Goal: Information Seeking & Learning: Learn about a topic

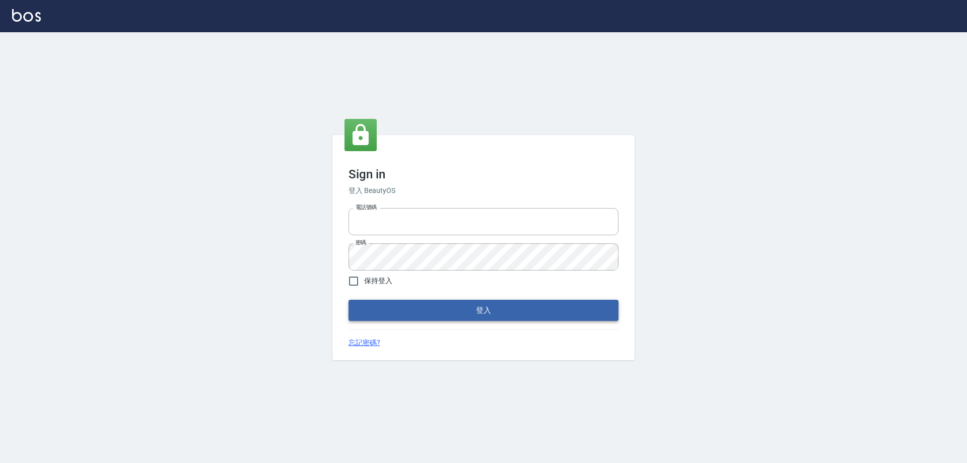
type input "0910673267"
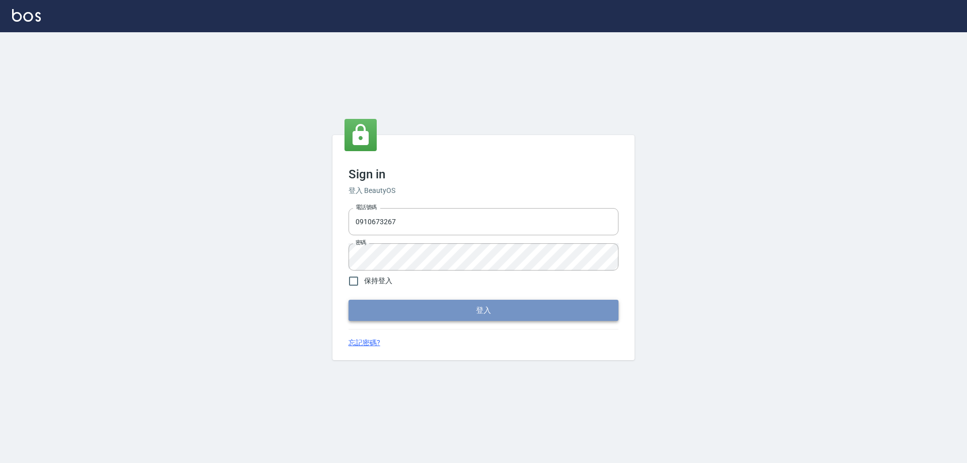
click at [471, 316] on button "登入" at bounding box center [484, 310] width 270 height 21
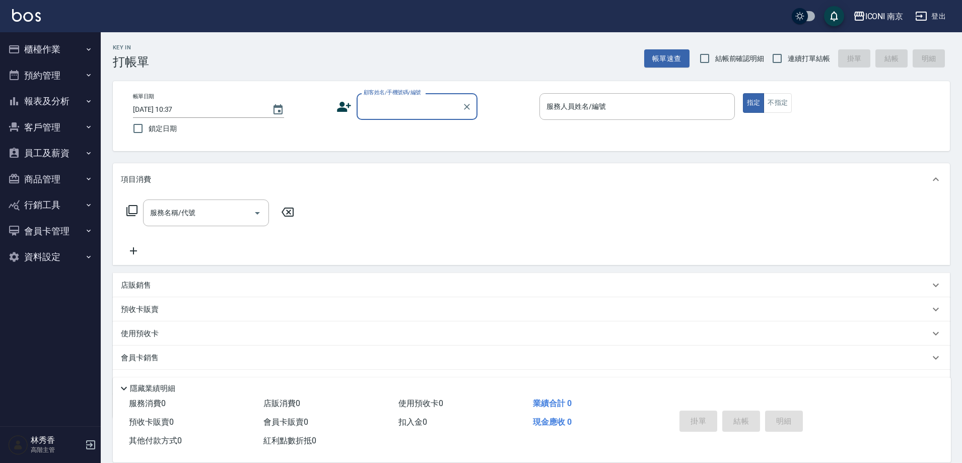
click at [44, 95] on button "報表及分析" at bounding box center [50, 101] width 93 height 26
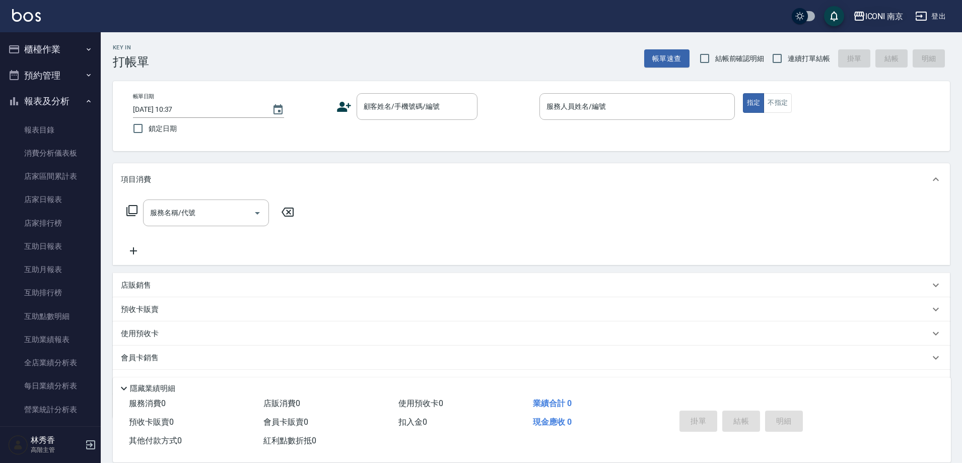
click at [890, 17] on div "ICONI 南京" at bounding box center [884, 16] width 38 height 13
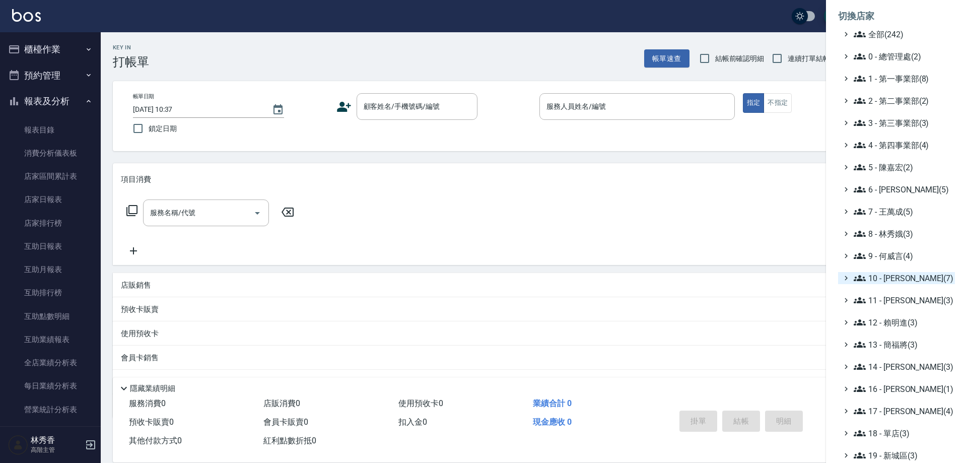
click at [898, 281] on span "10 - [PERSON_NAME](7)" at bounding box center [902, 278] width 97 height 12
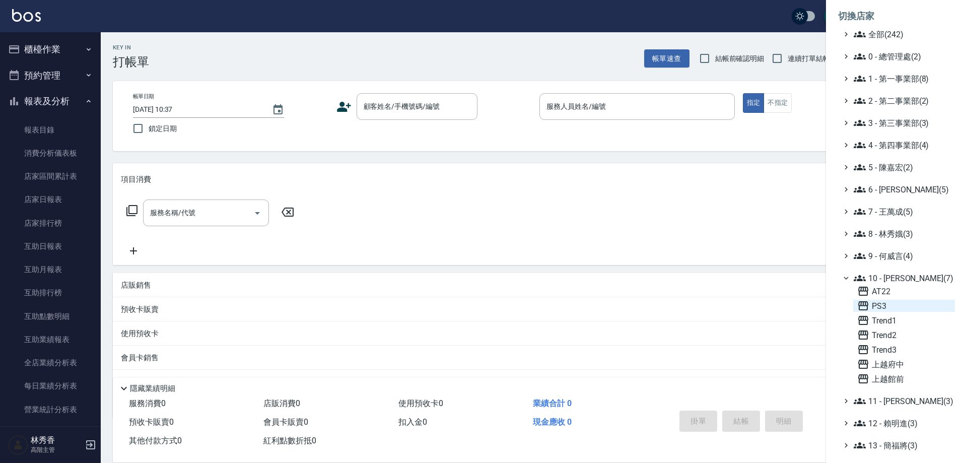
click at [895, 301] on span "PS3" at bounding box center [904, 306] width 94 height 12
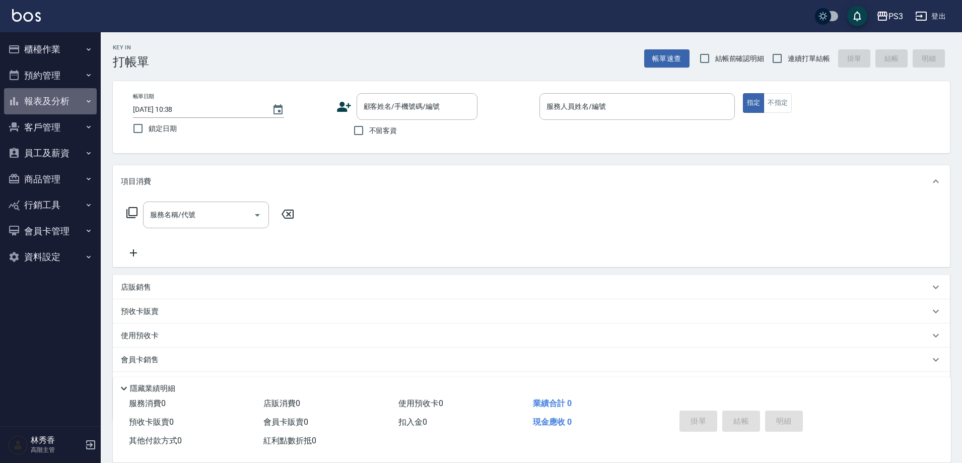
click at [50, 102] on button "報表及分析" at bounding box center [50, 101] width 93 height 26
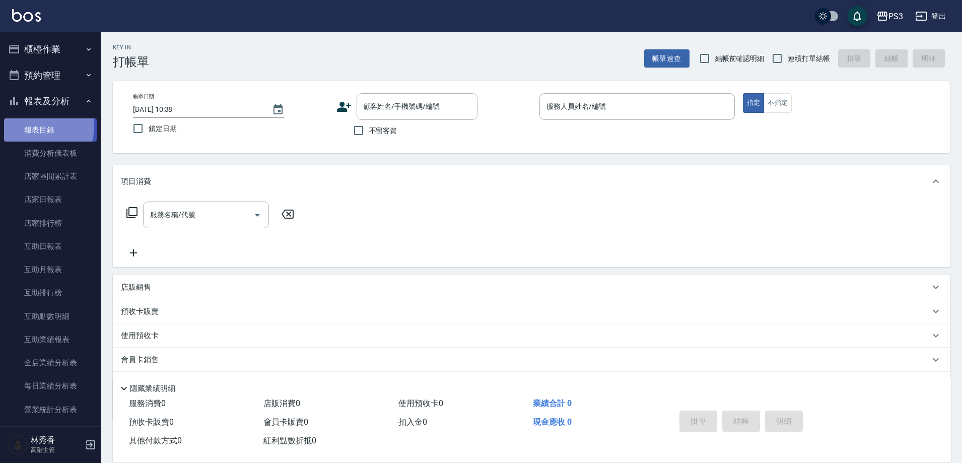
click at [41, 126] on link "報表目錄" at bounding box center [50, 129] width 93 height 23
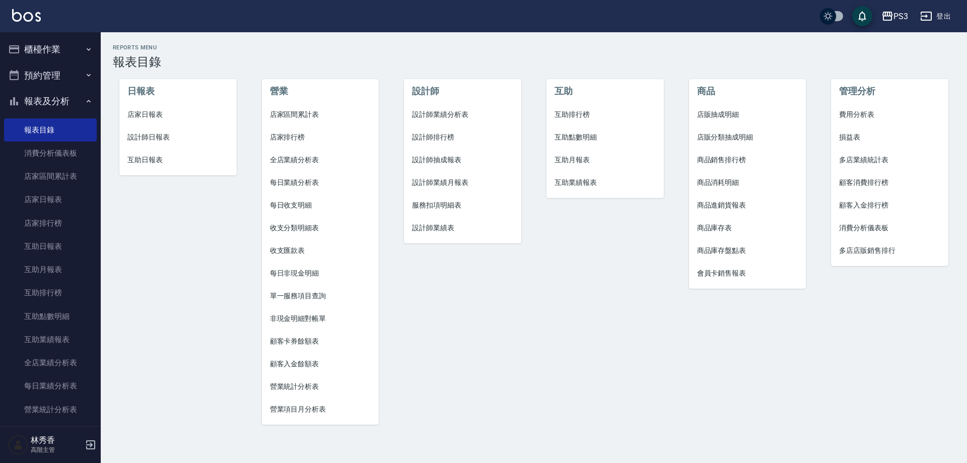
click at [298, 406] on span "營業項目月分析表" at bounding box center [320, 409] width 101 height 11
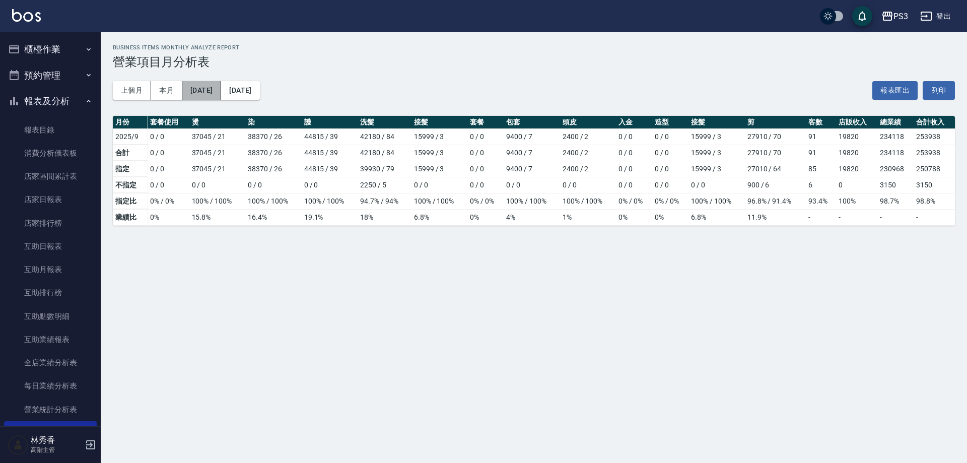
click at [194, 87] on button "2025/09/01" at bounding box center [201, 90] width 39 height 19
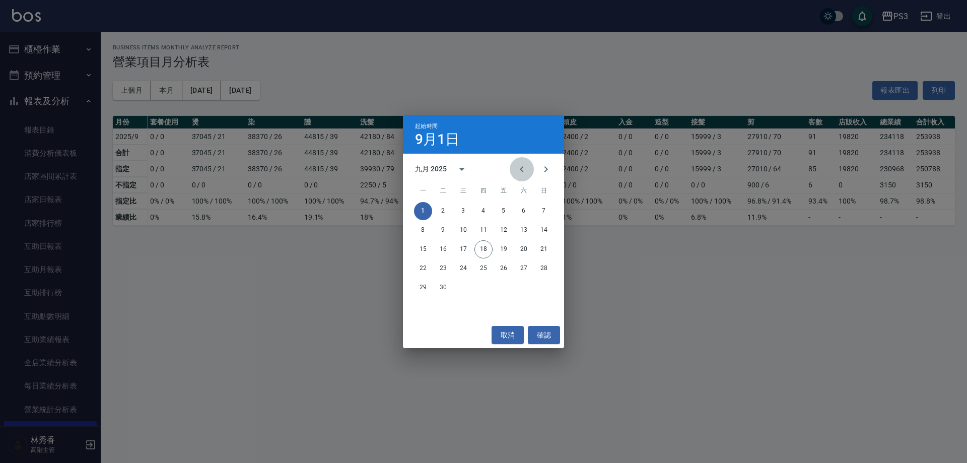
click at [517, 169] on icon "Previous month" at bounding box center [522, 169] width 12 height 12
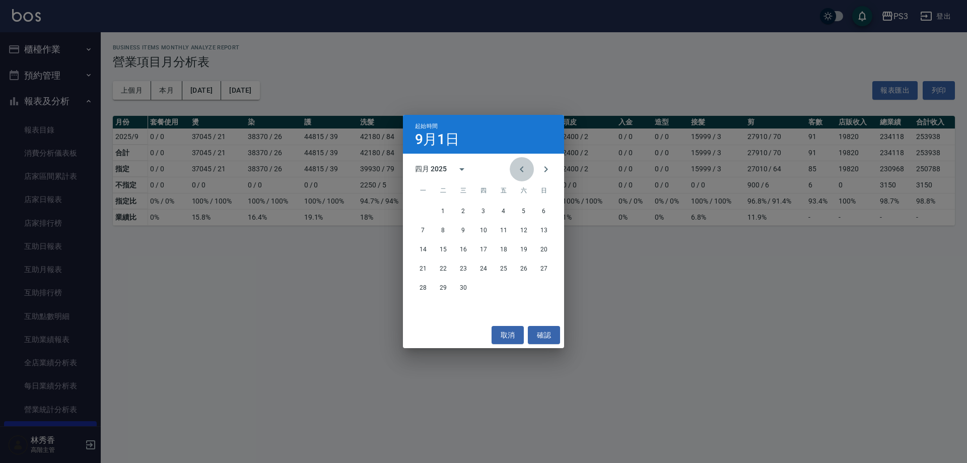
click at [517, 169] on icon "Previous month" at bounding box center [522, 169] width 12 height 12
click at [524, 209] on button "1" at bounding box center [524, 211] width 18 height 18
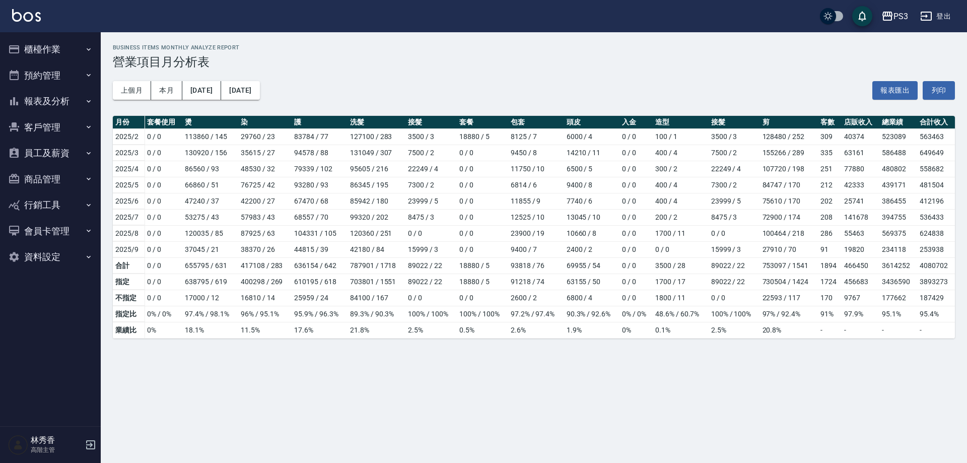
click at [48, 112] on button "報表及分析" at bounding box center [50, 101] width 93 height 26
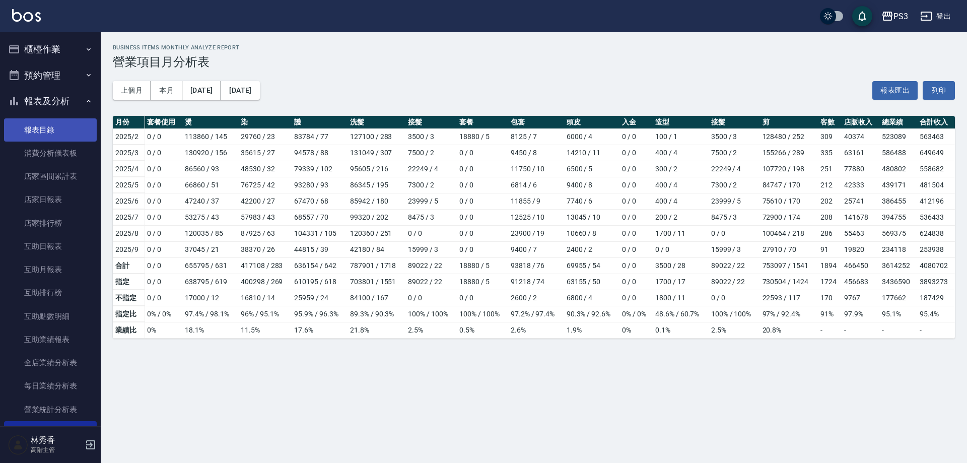
click at [47, 125] on link "報表目錄" at bounding box center [50, 129] width 93 height 23
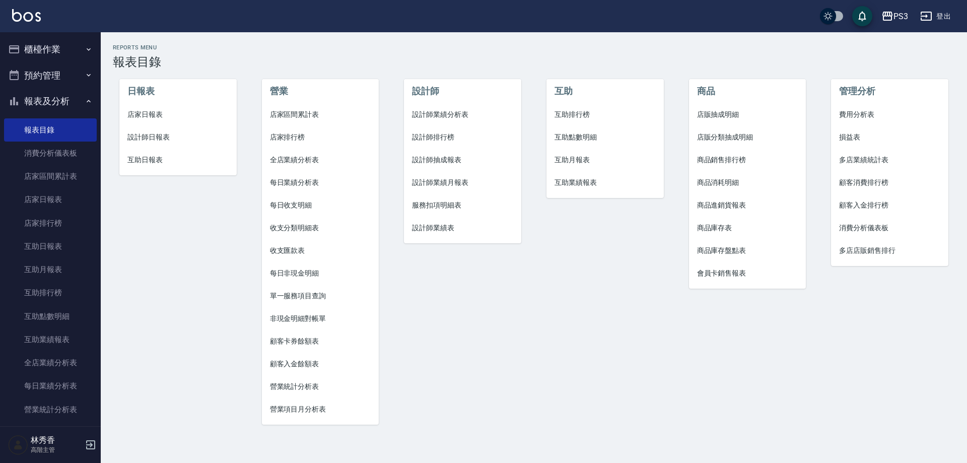
click at [433, 229] on span "設計師業績表" at bounding box center [462, 228] width 101 height 11
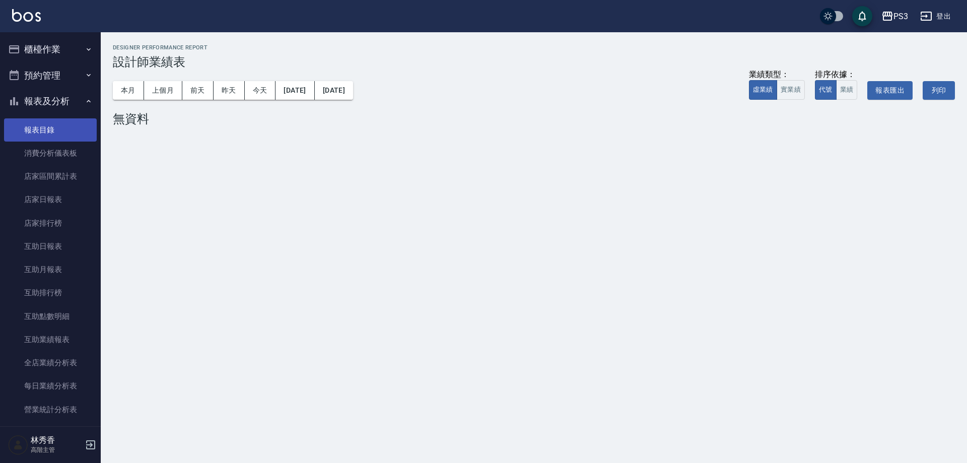
click at [42, 135] on link "報表目錄" at bounding box center [50, 129] width 93 height 23
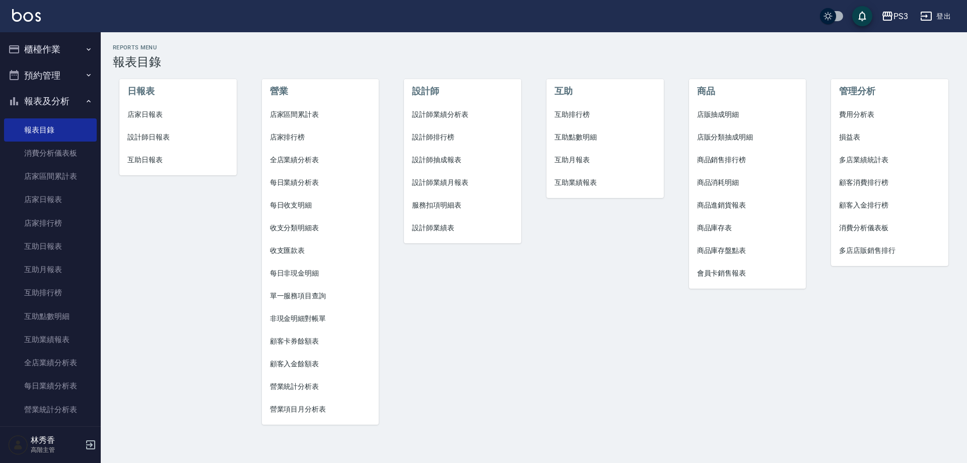
click at [443, 182] on span "設計師業績月報表" at bounding box center [462, 182] width 101 height 11
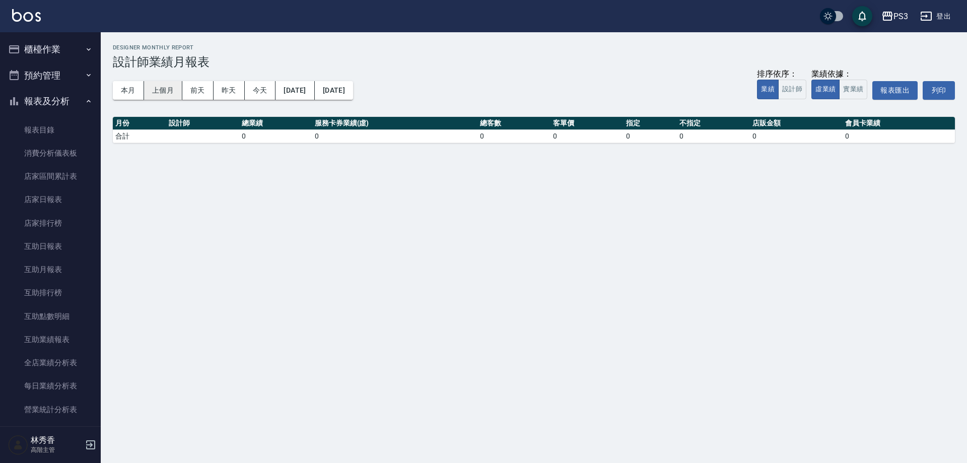
click at [165, 87] on button "上個月" at bounding box center [163, 90] width 38 height 19
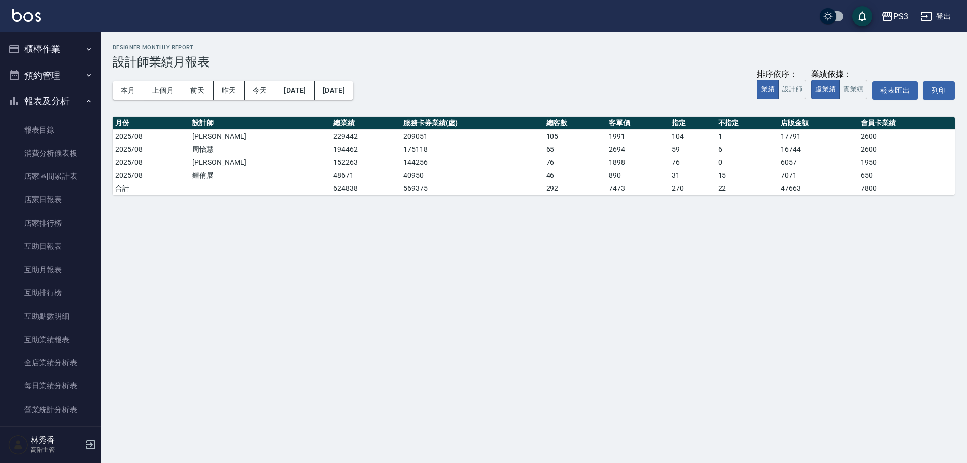
click at [295, 77] on div "本月 上個月 前天 昨天 今天 2025/08/01 2025/08/31 排序依序： 業績 設計師 業績依據： 虛業績 實業績 報表匯出 列印" at bounding box center [534, 90] width 842 height 43
click at [293, 83] on button "2025/08/01" at bounding box center [295, 90] width 39 height 19
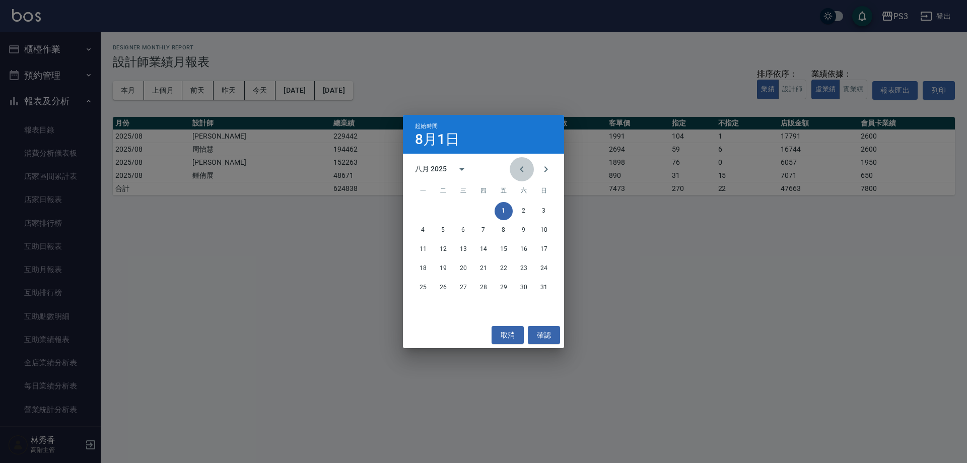
click at [524, 168] on icon "Previous month" at bounding box center [522, 169] width 12 height 12
click at [523, 168] on icon "Previous month" at bounding box center [522, 169] width 12 height 12
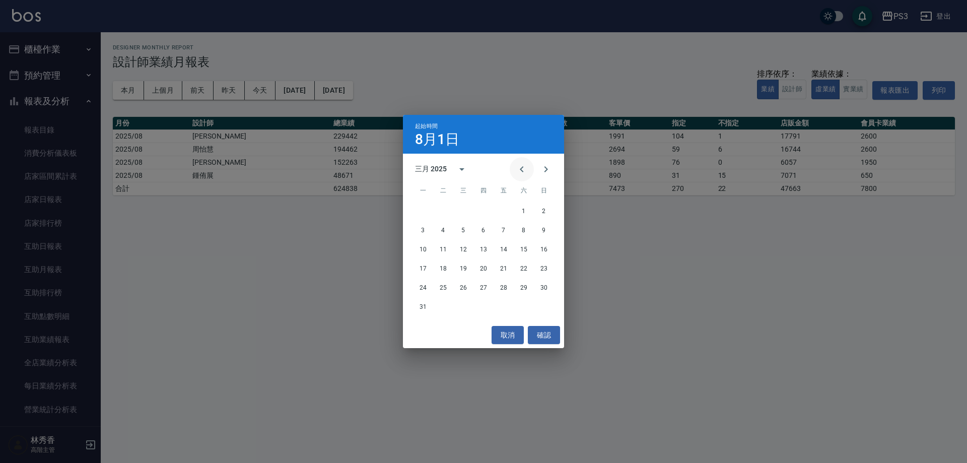
click at [523, 168] on icon "Previous month" at bounding box center [522, 169] width 12 height 12
click at [464, 210] on button "1" at bounding box center [463, 211] width 18 height 18
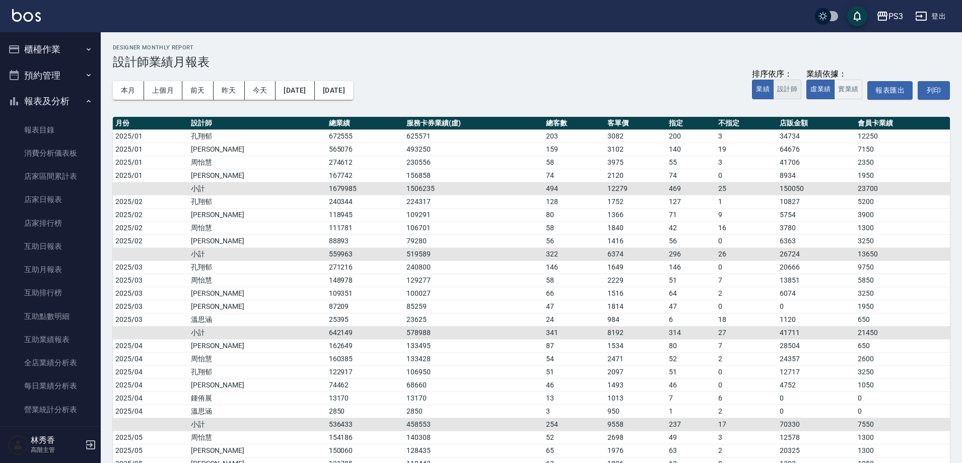
click at [789, 91] on button "設計師" at bounding box center [787, 90] width 28 height 20
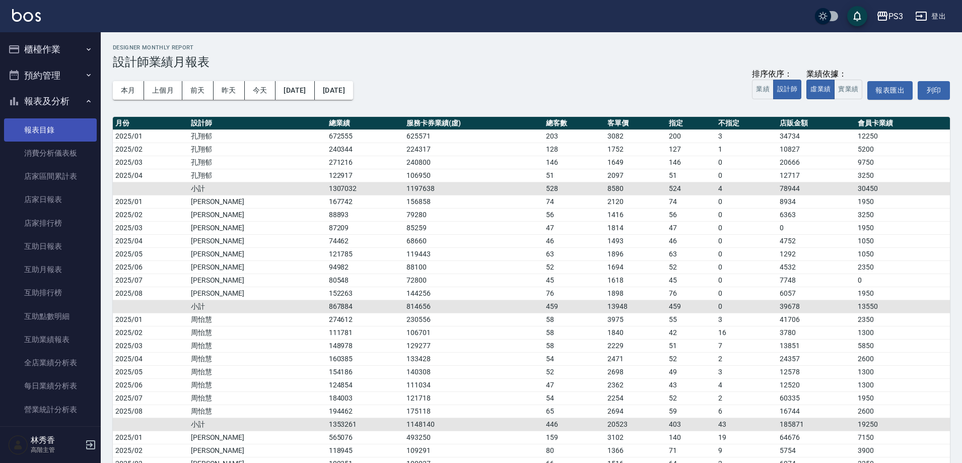
click at [36, 125] on link "報表目錄" at bounding box center [50, 129] width 93 height 23
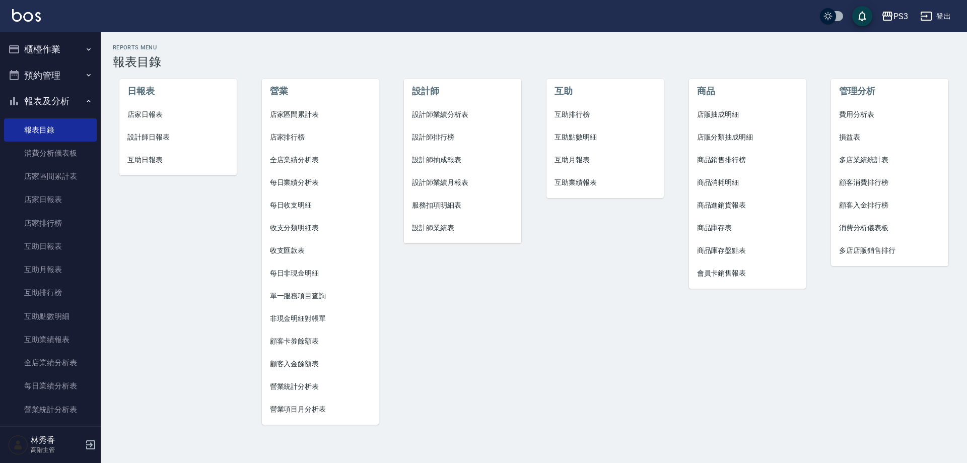
click at [445, 140] on span "設計師排行榜" at bounding box center [462, 137] width 101 height 11
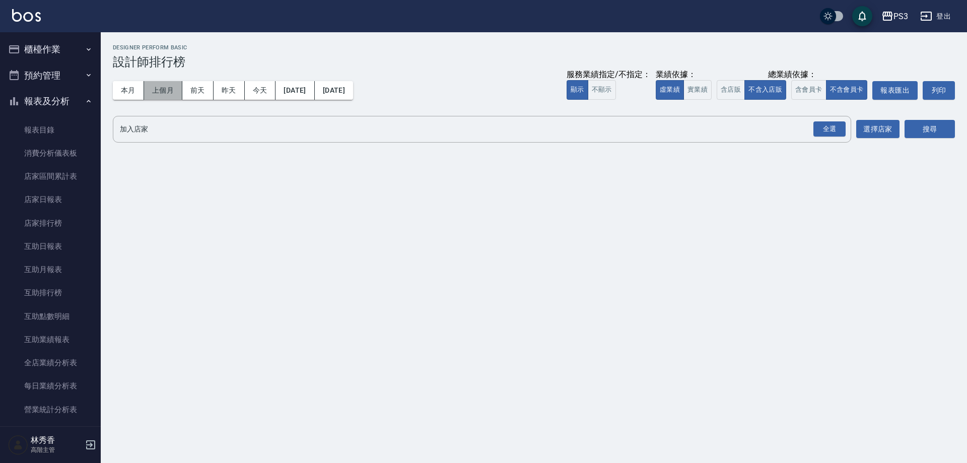
click at [163, 83] on button "上個月" at bounding box center [163, 90] width 38 height 19
click at [828, 132] on div "全選" at bounding box center [830, 129] width 32 height 16
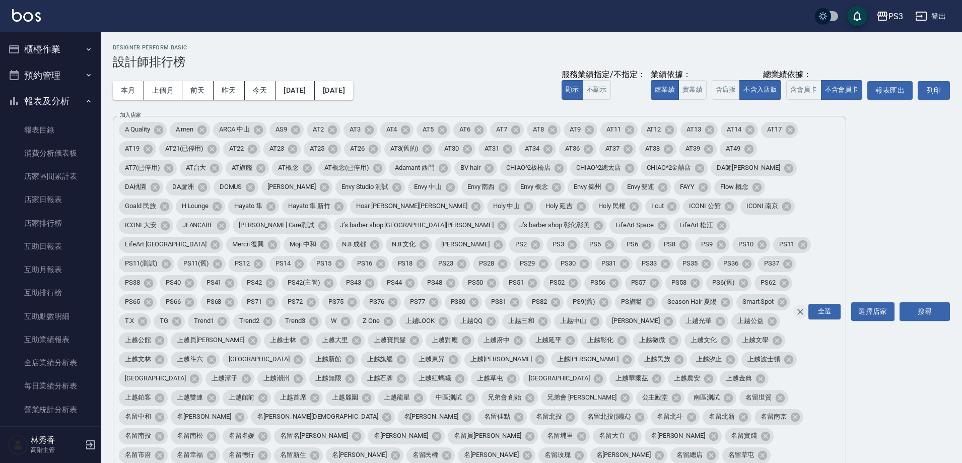
click at [798, 307] on icon "Clear" at bounding box center [800, 312] width 10 height 10
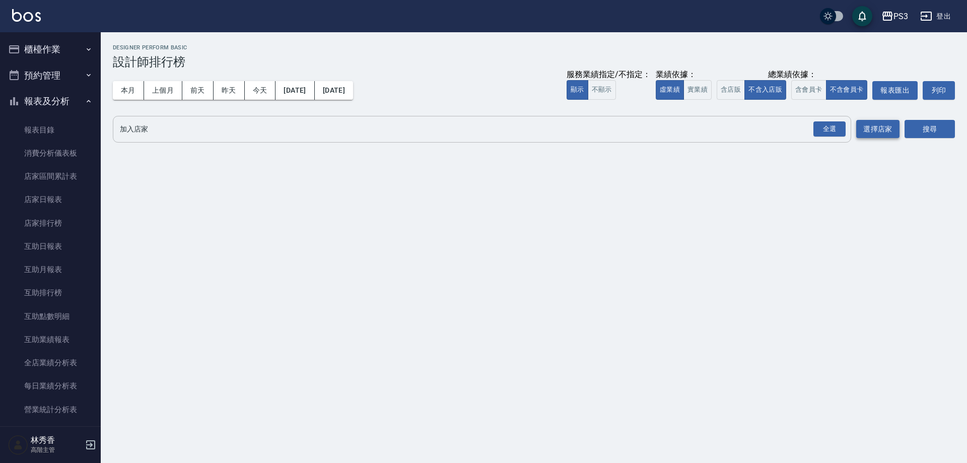
click at [880, 132] on button "選擇店家" at bounding box center [877, 129] width 43 height 19
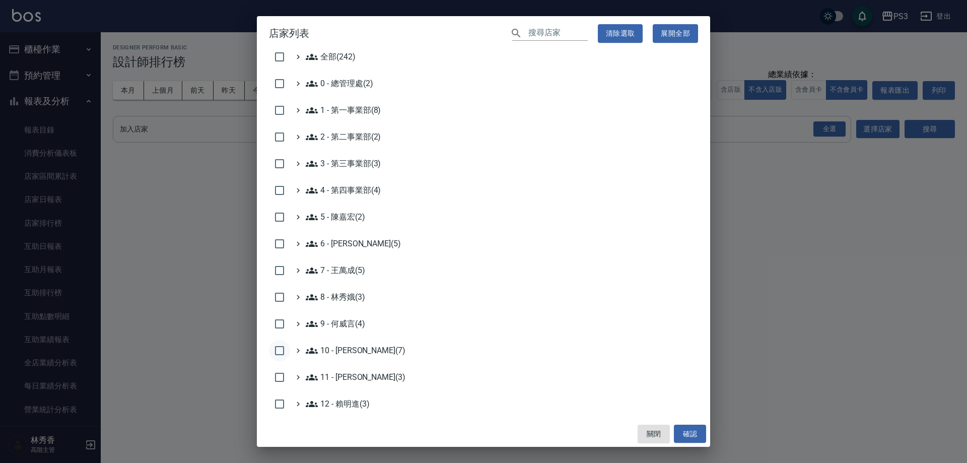
click at [283, 354] on input "checkbox" at bounding box center [279, 350] width 21 height 21
click at [689, 432] on button "確認" at bounding box center [690, 434] width 32 height 19
checkbox input "false"
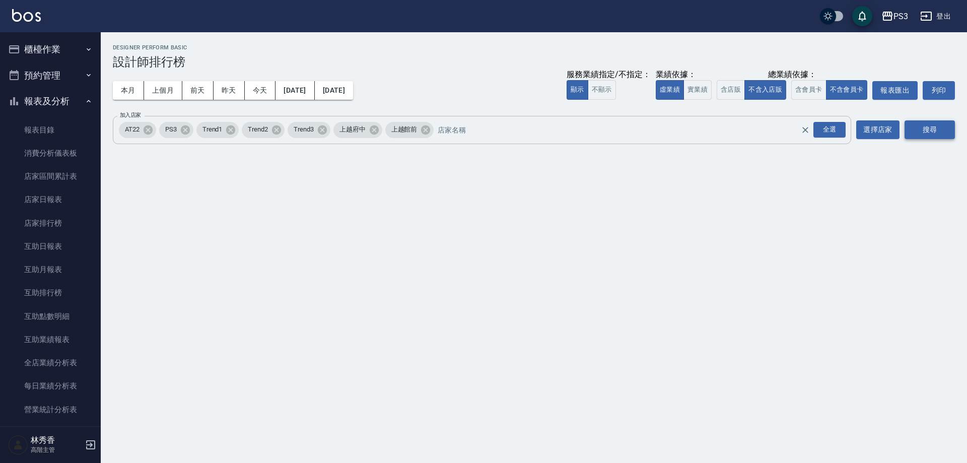
click at [936, 131] on button "搜尋" at bounding box center [930, 129] width 50 height 19
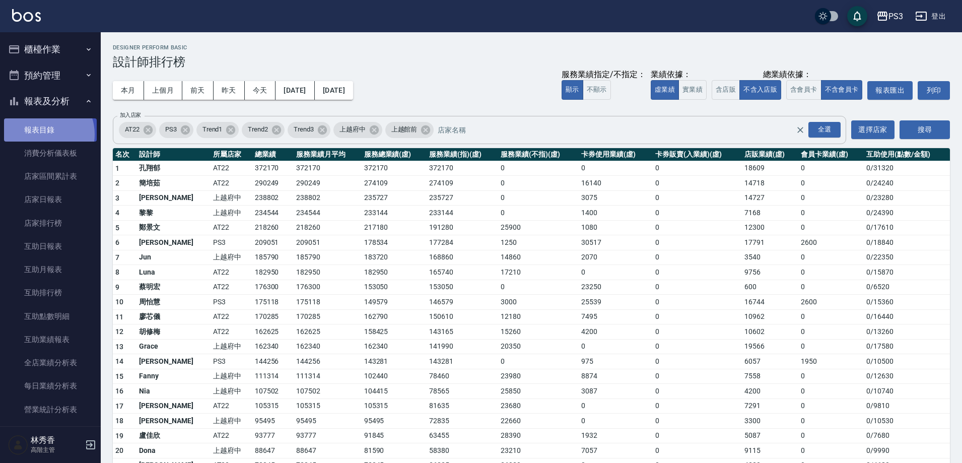
click at [42, 134] on link "報表目錄" at bounding box center [50, 129] width 93 height 23
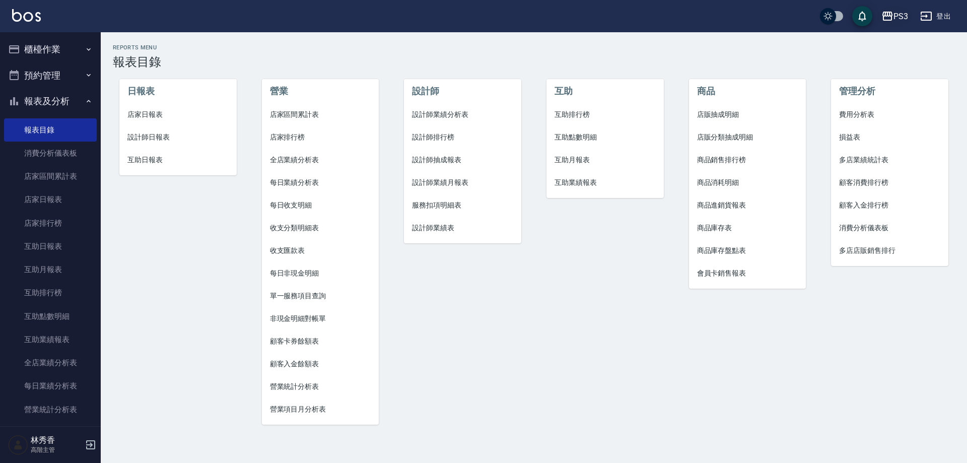
click at [893, 20] on icon "button" at bounding box center [888, 16] width 12 height 12
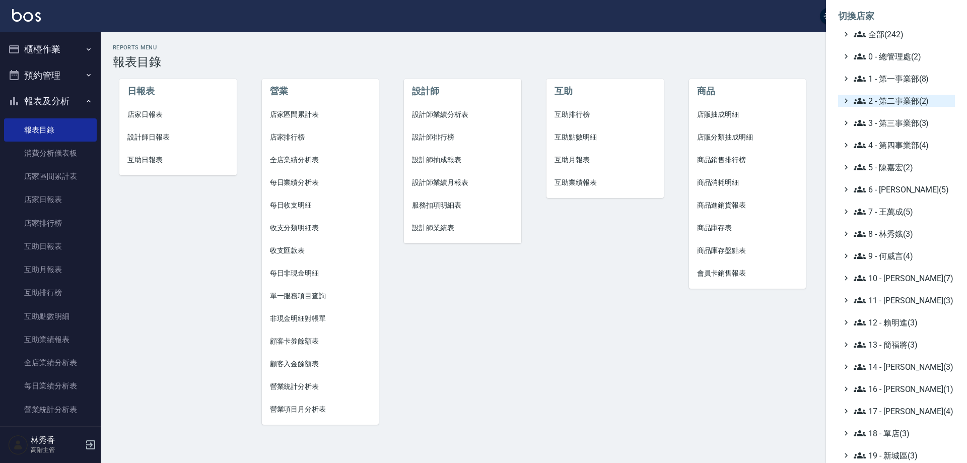
click at [913, 105] on span "2 - 第二事業部(2)" at bounding box center [902, 101] width 97 height 12
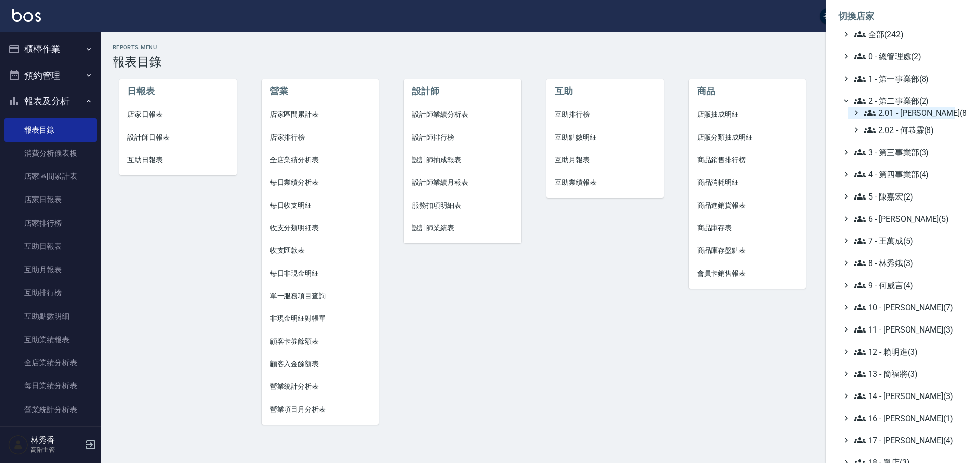
click at [904, 117] on span "2.01 - 李思敏(8)" at bounding box center [907, 113] width 87 height 12
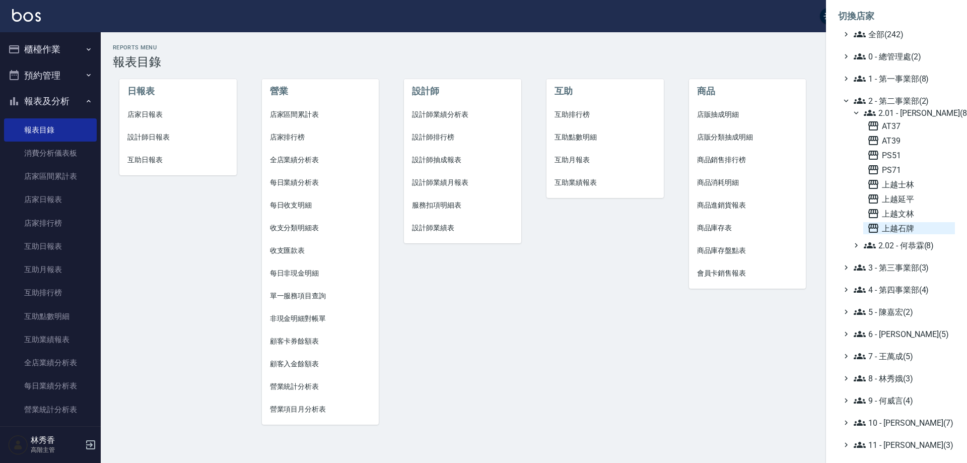
click at [902, 232] on span "上越石牌" at bounding box center [909, 228] width 84 height 12
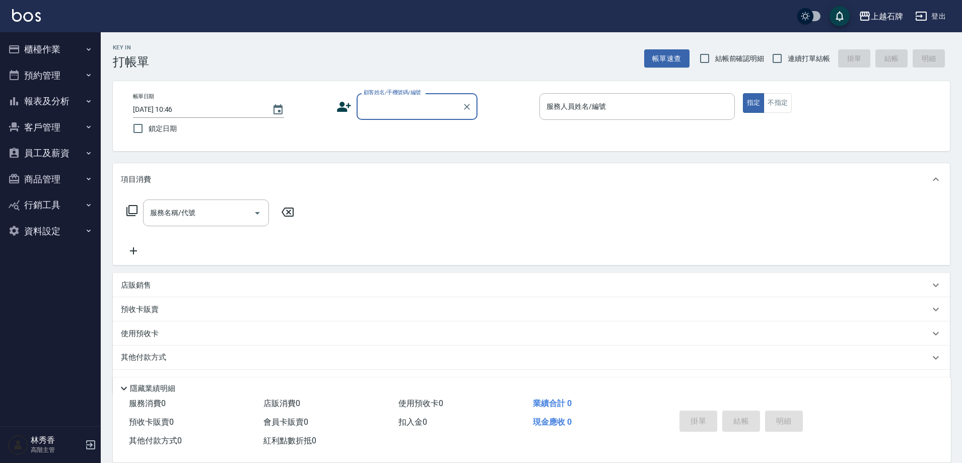
click at [36, 96] on button "報表及分析" at bounding box center [50, 101] width 93 height 26
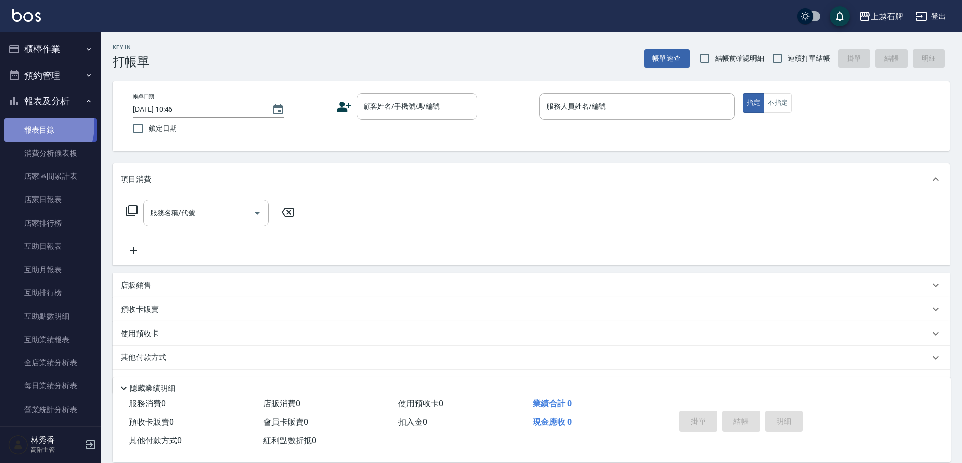
click at [37, 126] on link "報表目錄" at bounding box center [50, 129] width 93 height 23
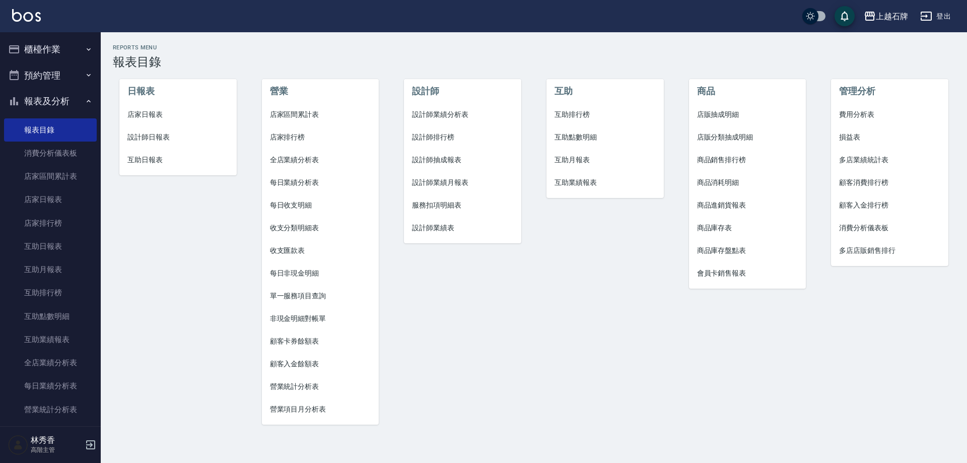
click at [444, 180] on span "設計師業績月報表" at bounding box center [462, 182] width 101 height 11
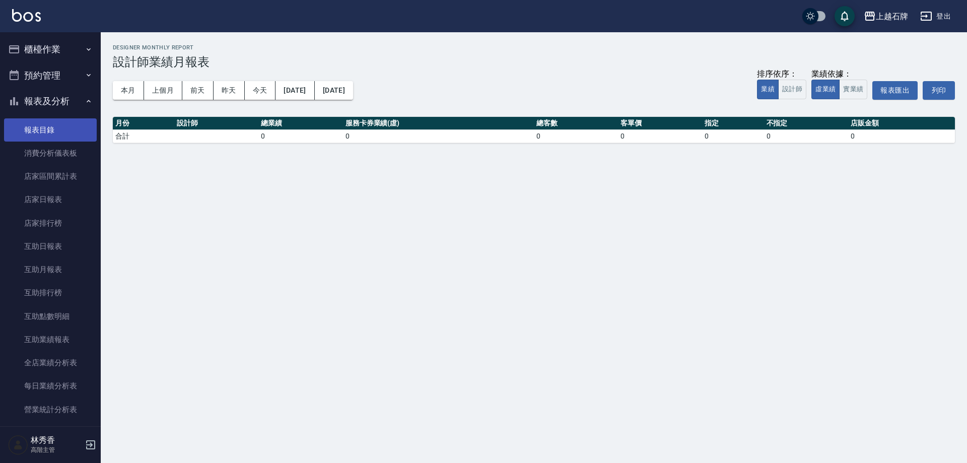
click at [41, 124] on link "報表目錄" at bounding box center [50, 129] width 93 height 23
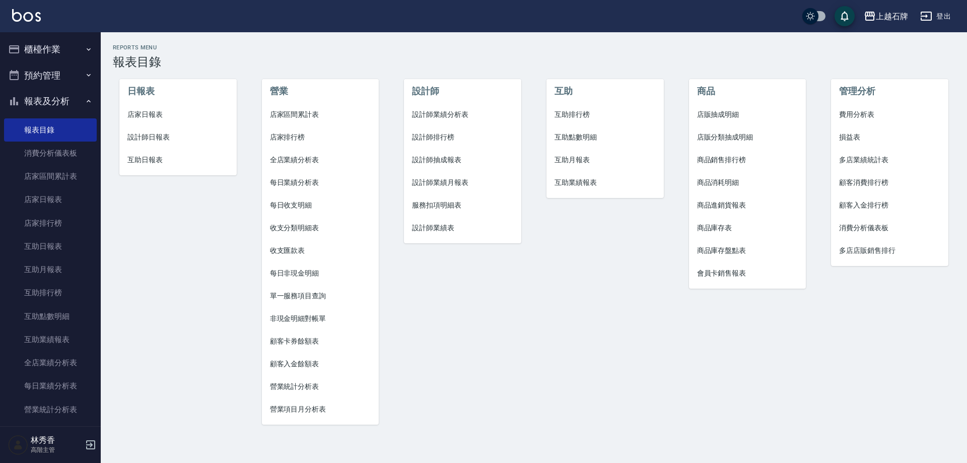
click at [439, 184] on span "設計師業績月報表" at bounding box center [462, 182] width 101 height 11
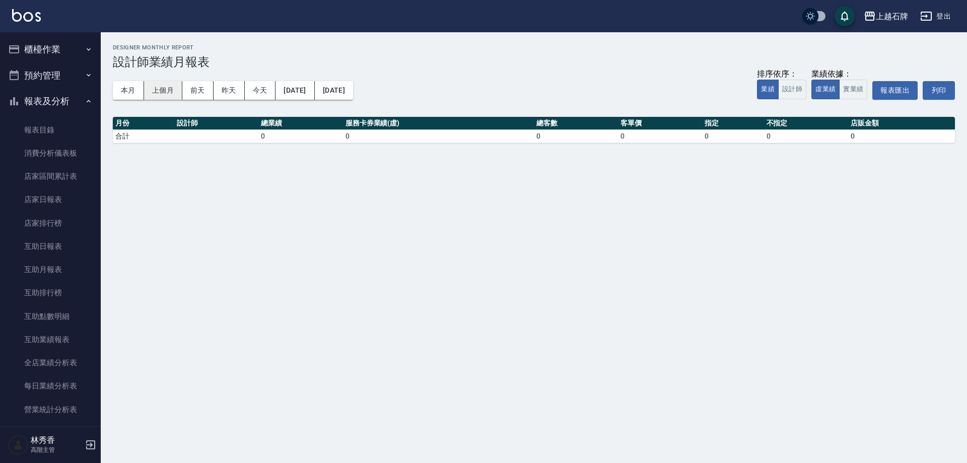
click at [177, 89] on button "上個月" at bounding box center [163, 90] width 38 height 19
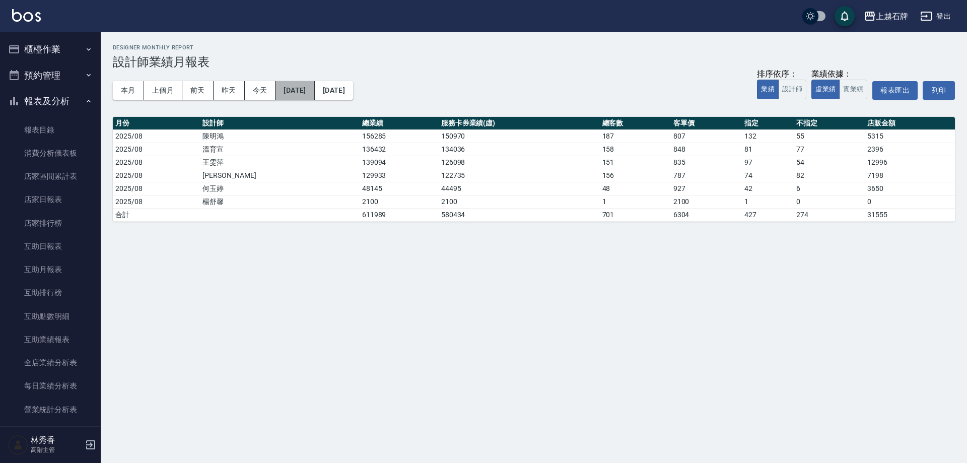
click at [312, 91] on button "2025/08/01" at bounding box center [295, 90] width 39 height 19
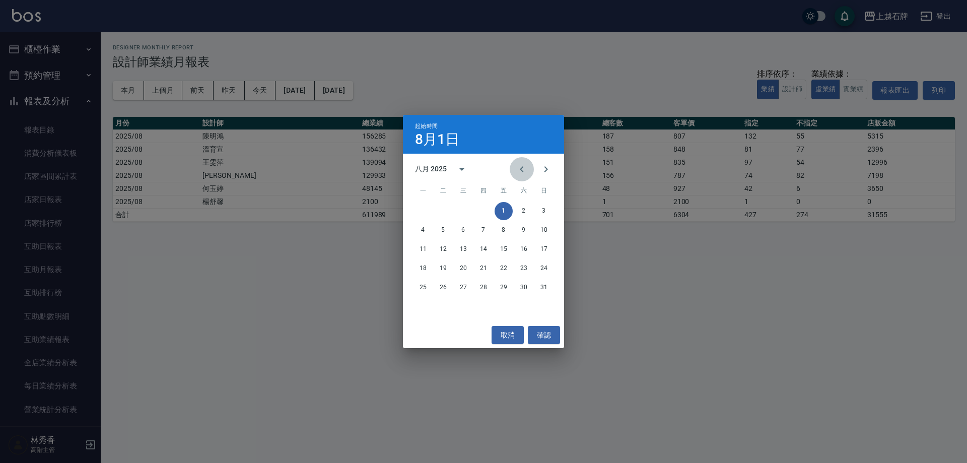
click at [525, 167] on icon "Previous month" at bounding box center [522, 169] width 12 height 12
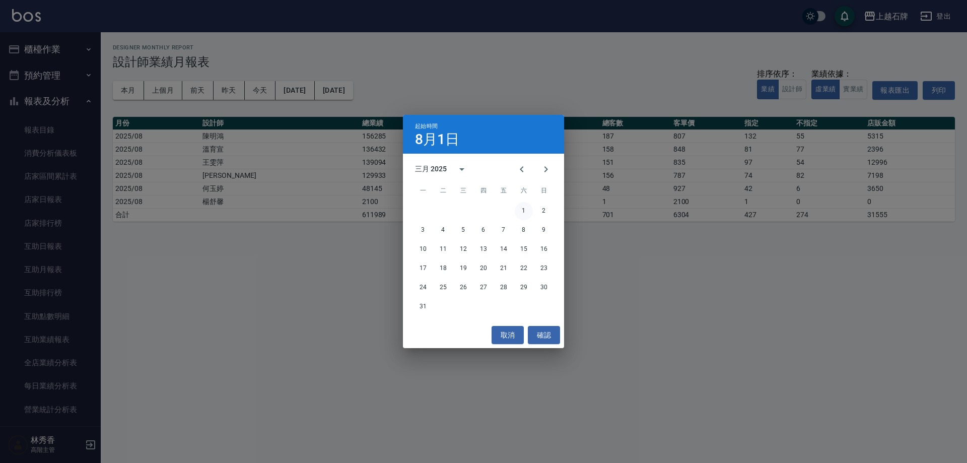
click at [523, 207] on button "1" at bounding box center [524, 211] width 18 height 18
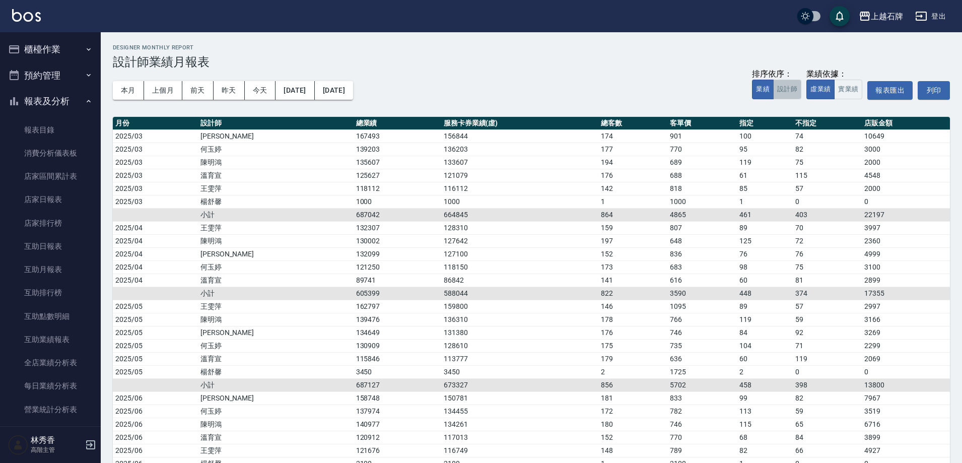
click at [781, 87] on button "設計師" at bounding box center [787, 90] width 28 height 20
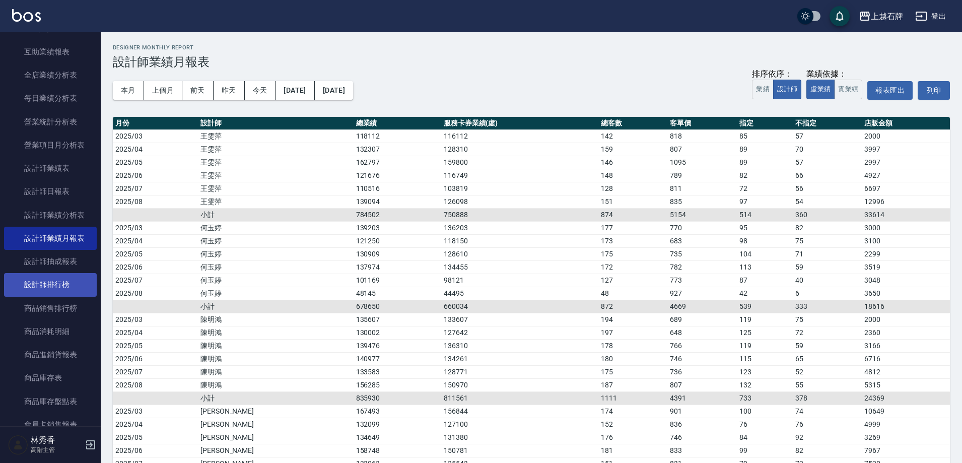
scroll to position [302, 0]
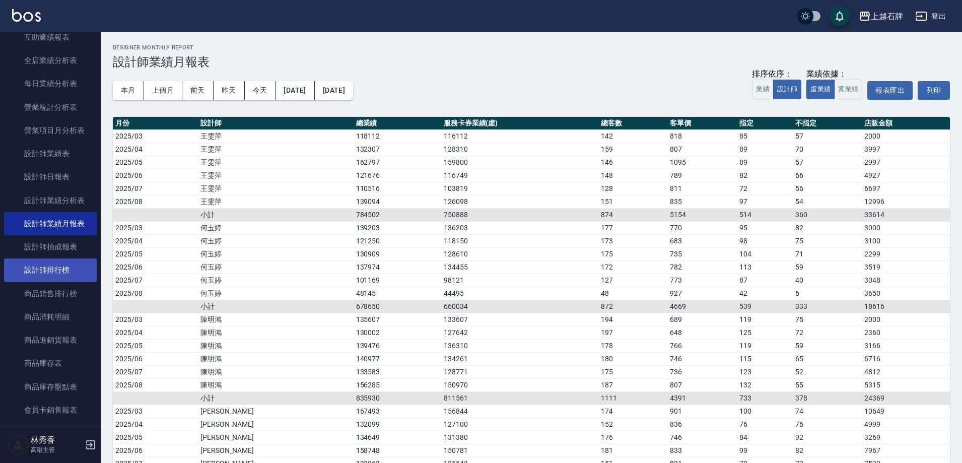
click at [47, 265] on link "設計師排行榜" at bounding box center [50, 269] width 93 height 23
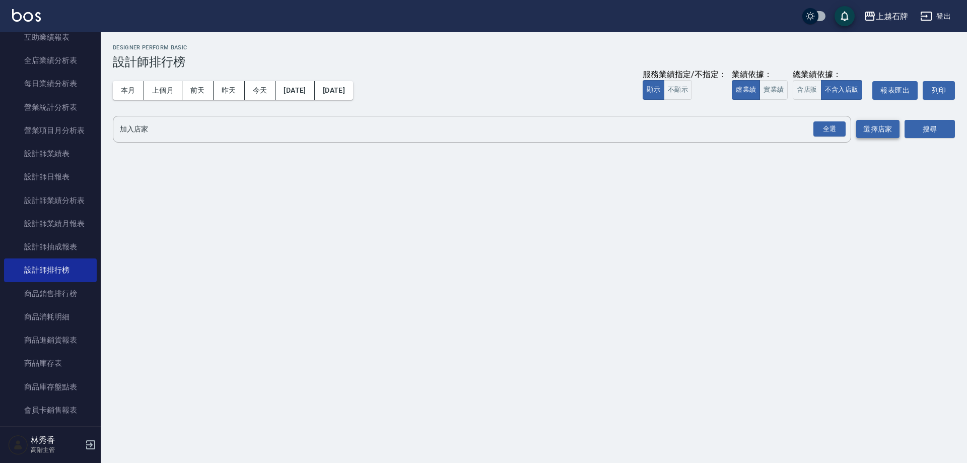
click at [879, 134] on button "選擇店家" at bounding box center [877, 129] width 43 height 19
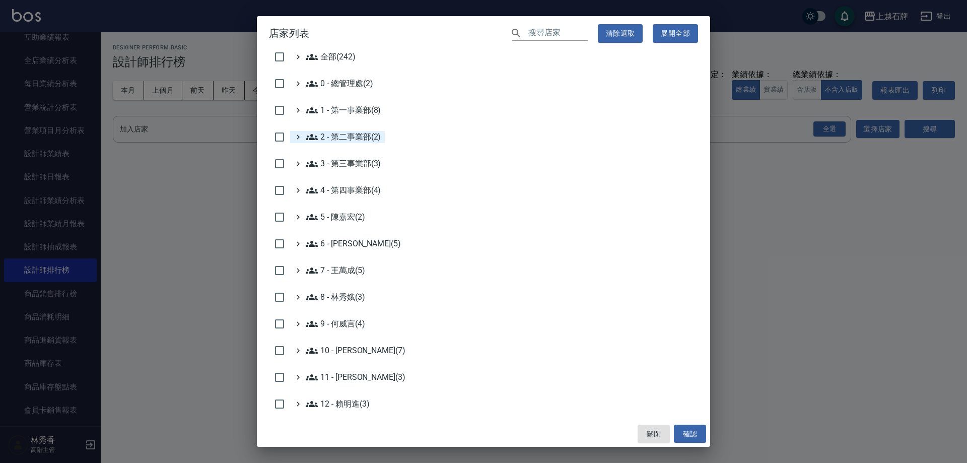
click at [300, 142] on div "2 - 第二事業部(2)" at bounding box center [337, 137] width 95 height 12
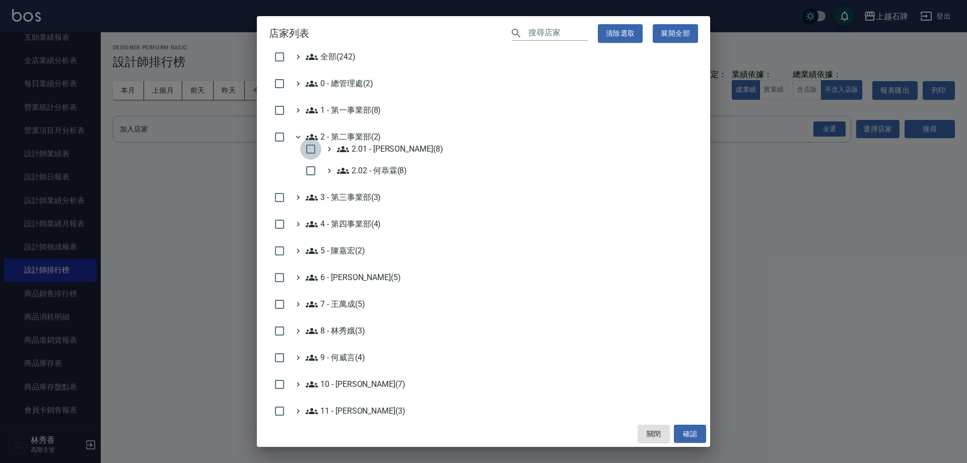
click at [314, 153] on input "checkbox" at bounding box center [310, 149] width 21 height 21
click at [684, 436] on button "確認" at bounding box center [690, 434] width 32 height 19
checkbox input "false"
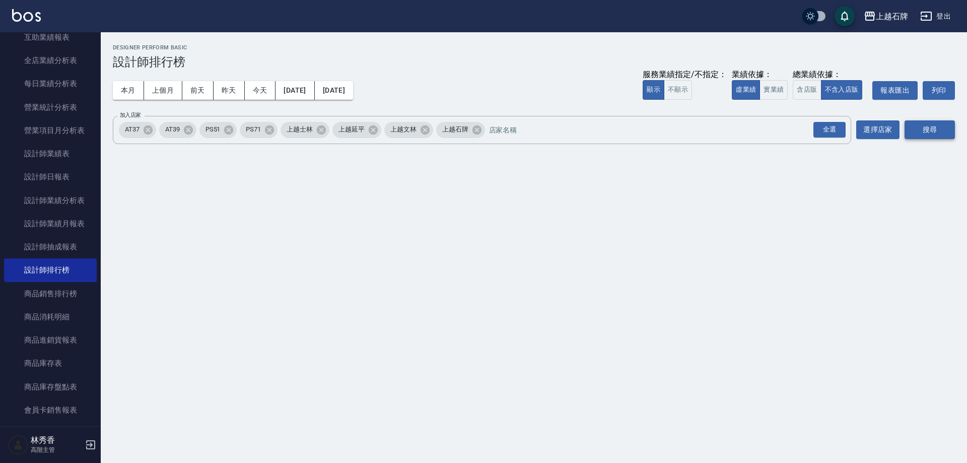
click at [927, 128] on button "搜尋" at bounding box center [930, 129] width 50 height 19
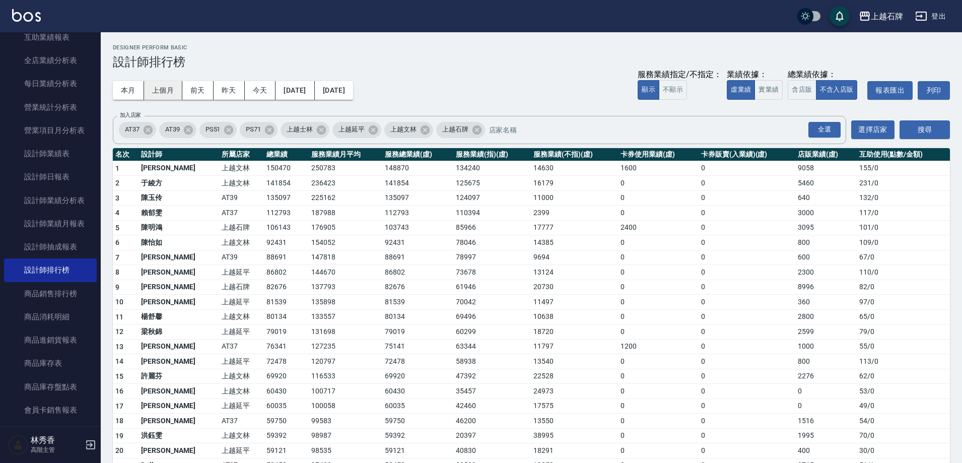
click at [164, 95] on button "上個月" at bounding box center [163, 90] width 38 height 19
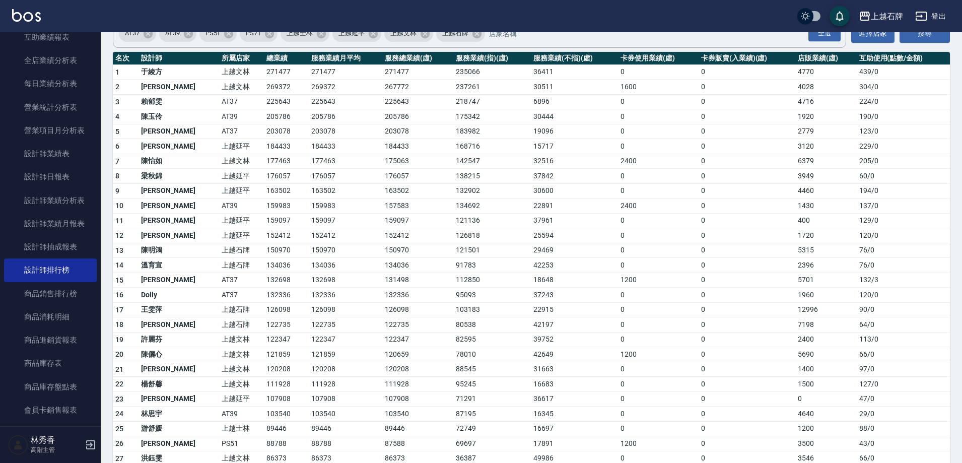
scroll to position [101, 0]
